Goal: Task Accomplishment & Management: Complete application form

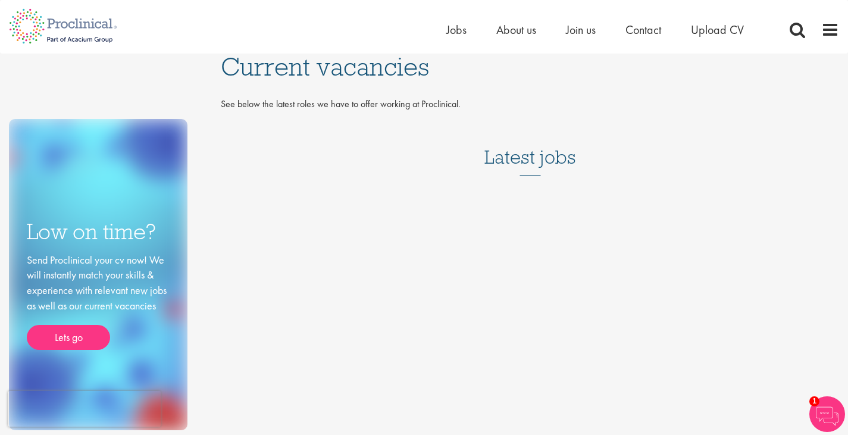
click at [96, 311] on div "Send Proclinical your cv now! We will instantly match your skills & experience …" at bounding box center [98, 301] width 143 height 98
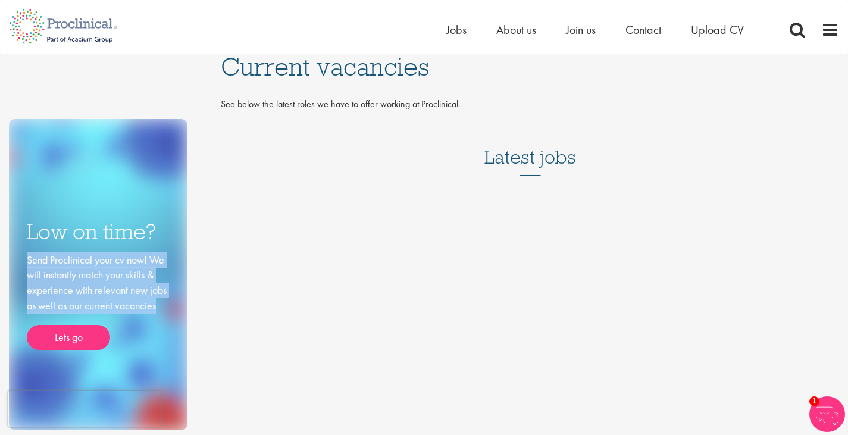
click at [96, 311] on div "Send Proclinical your cv now! We will instantly match your skills & experience …" at bounding box center [98, 301] width 143 height 98
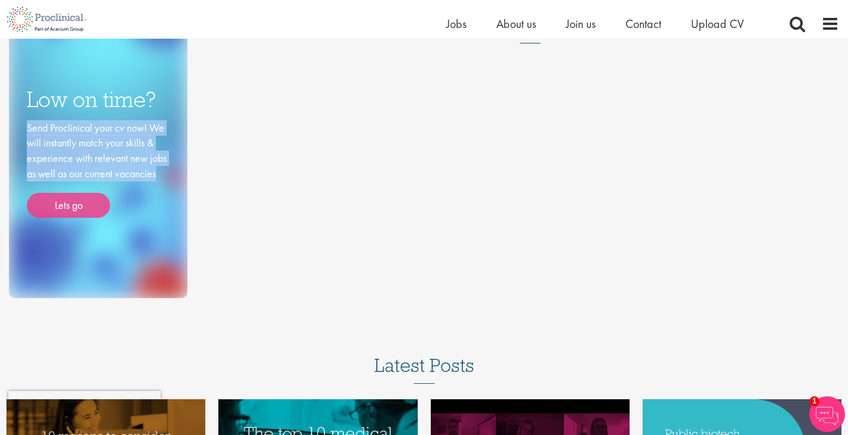
scroll to position [118, 0]
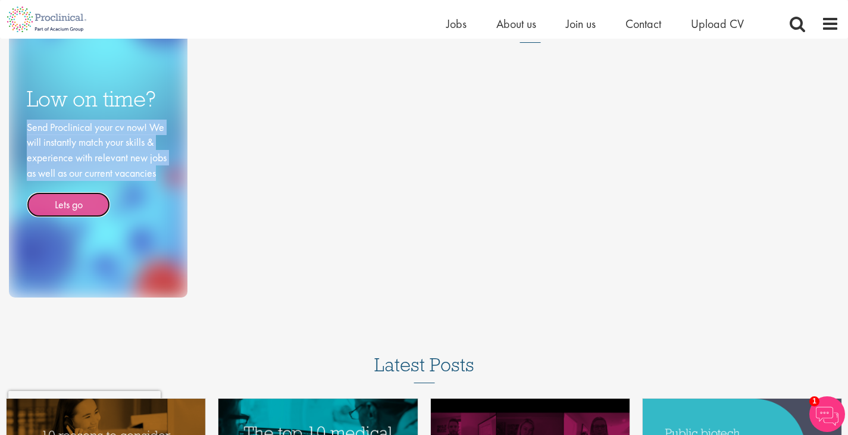
click at [63, 204] on link "Lets go" at bounding box center [68, 204] width 83 height 25
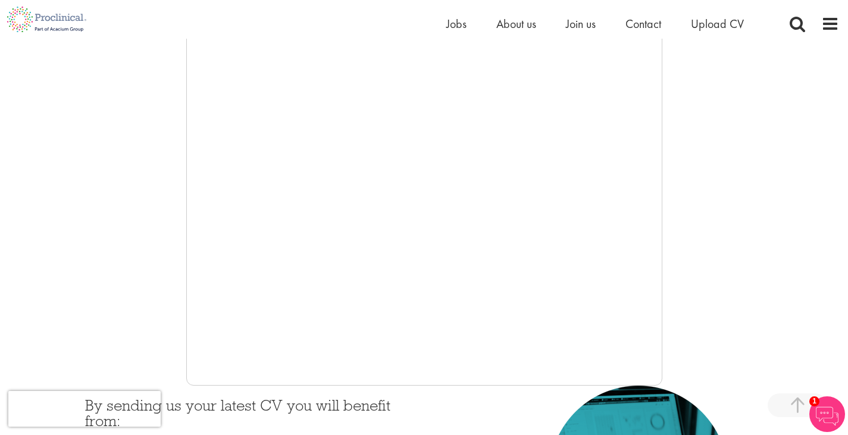
scroll to position [221, 0]
